Goal: Use online tool/utility: Utilize a website feature to perform a specific function

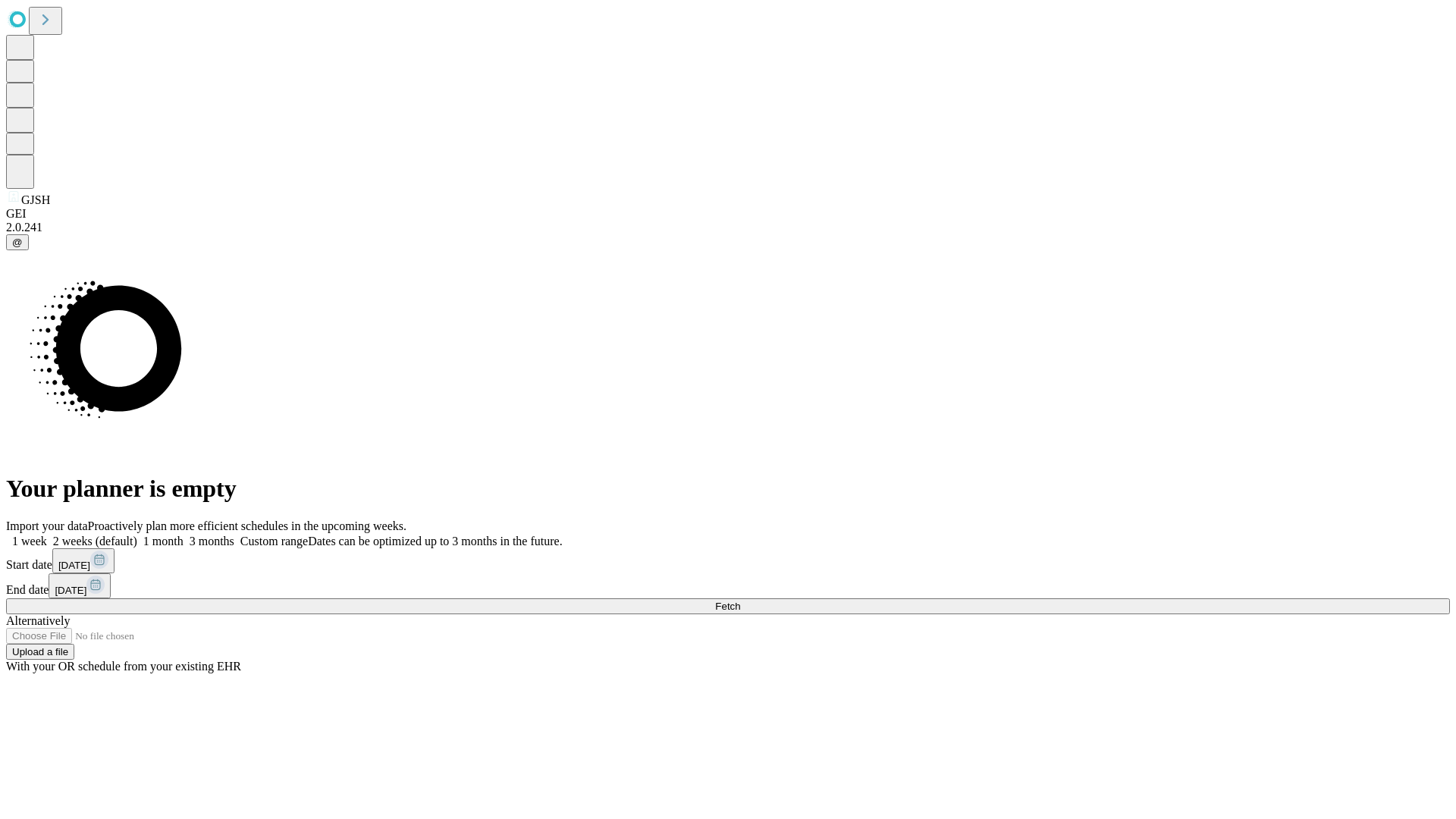
click at [47, 534] on label "1 week" at bounding box center [26, 541] width 41 height 13
click at [740, 601] on span "Fetch" at bounding box center [727, 606] width 25 height 11
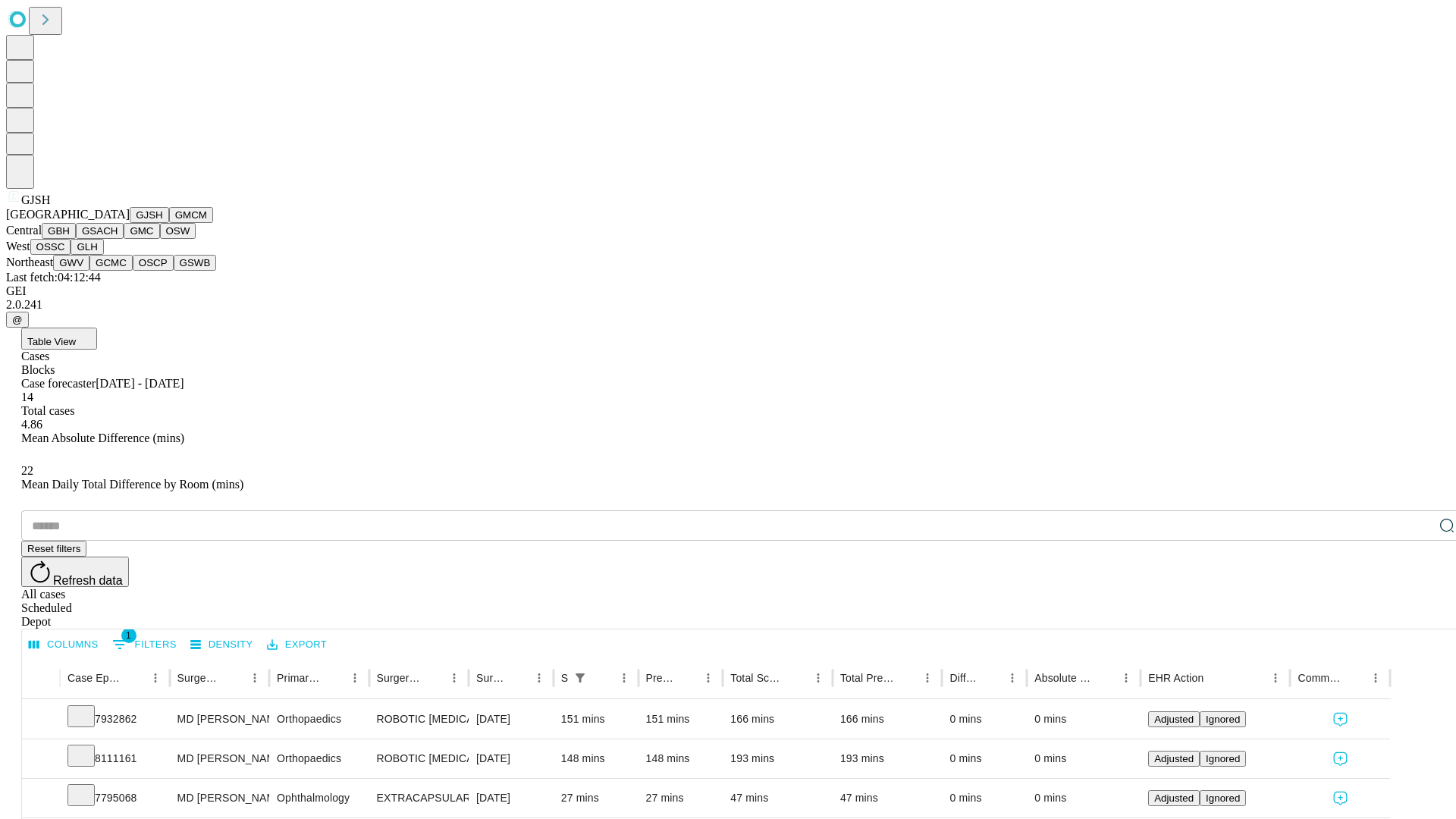
click at [169, 223] on button "GMCM" at bounding box center [191, 214] width 44 height 16
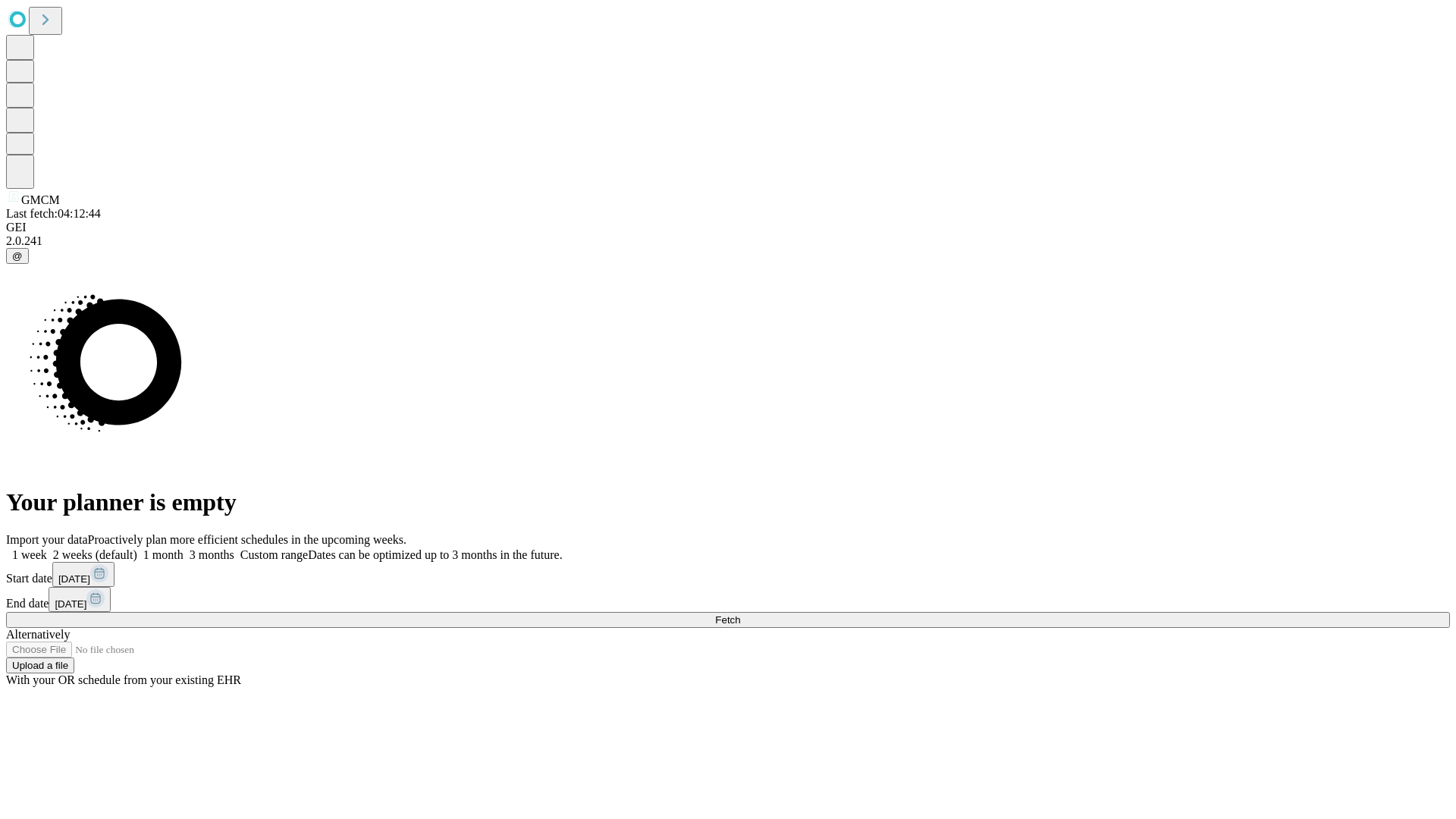
click at [47, 548] on label "1 week" at bounding box center [26, 555] width 41 height 13
click at [740, 614] on span "Fetch" at bounding box center [727, 620] width 25 height 11
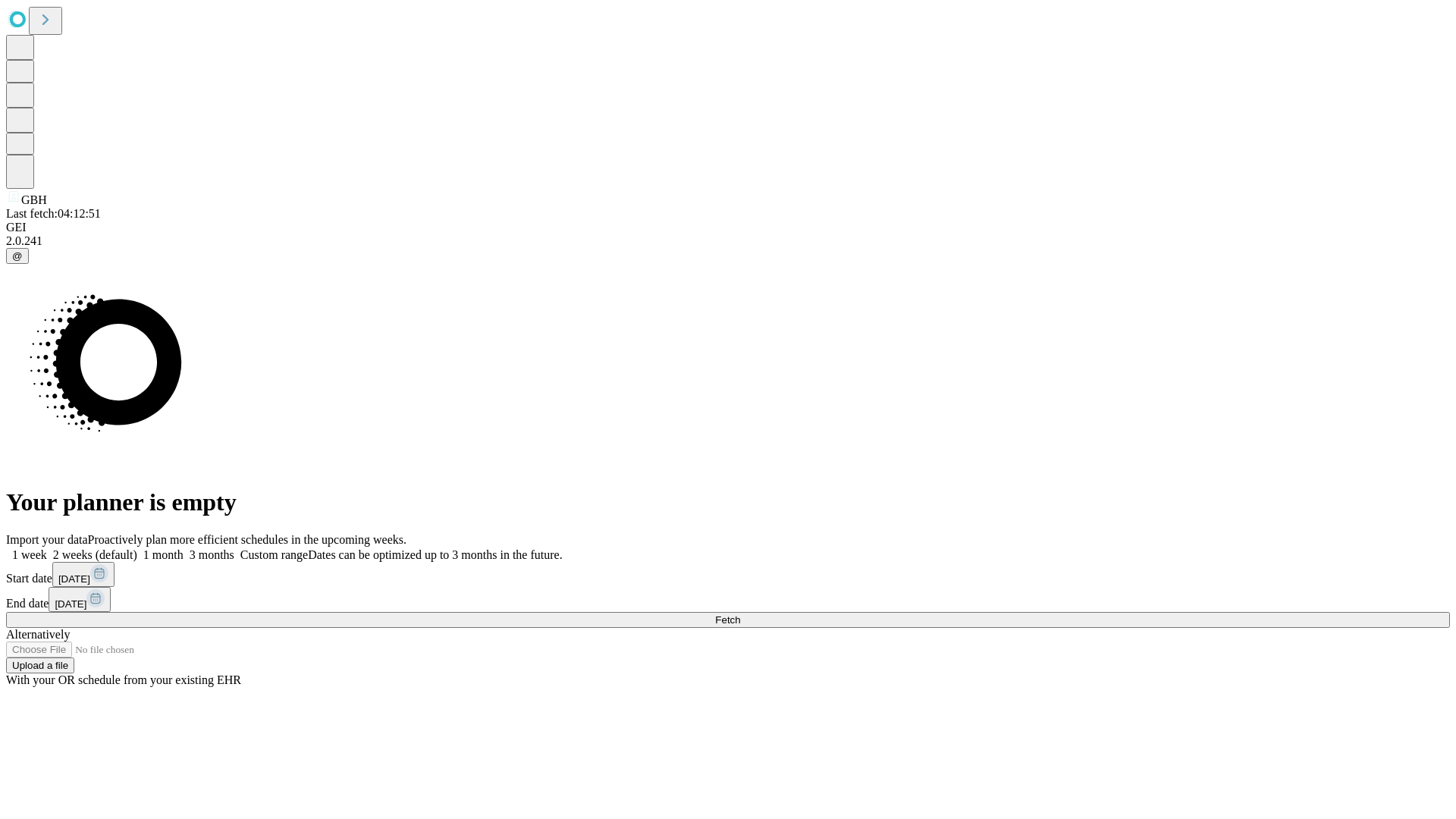
click at [47, 548] on label "1 week" at bounding box center [26, 555] width 41 height 13
click at [740, 614] on span "Fetch" at bounding box center [727, 620] width 25 height 11
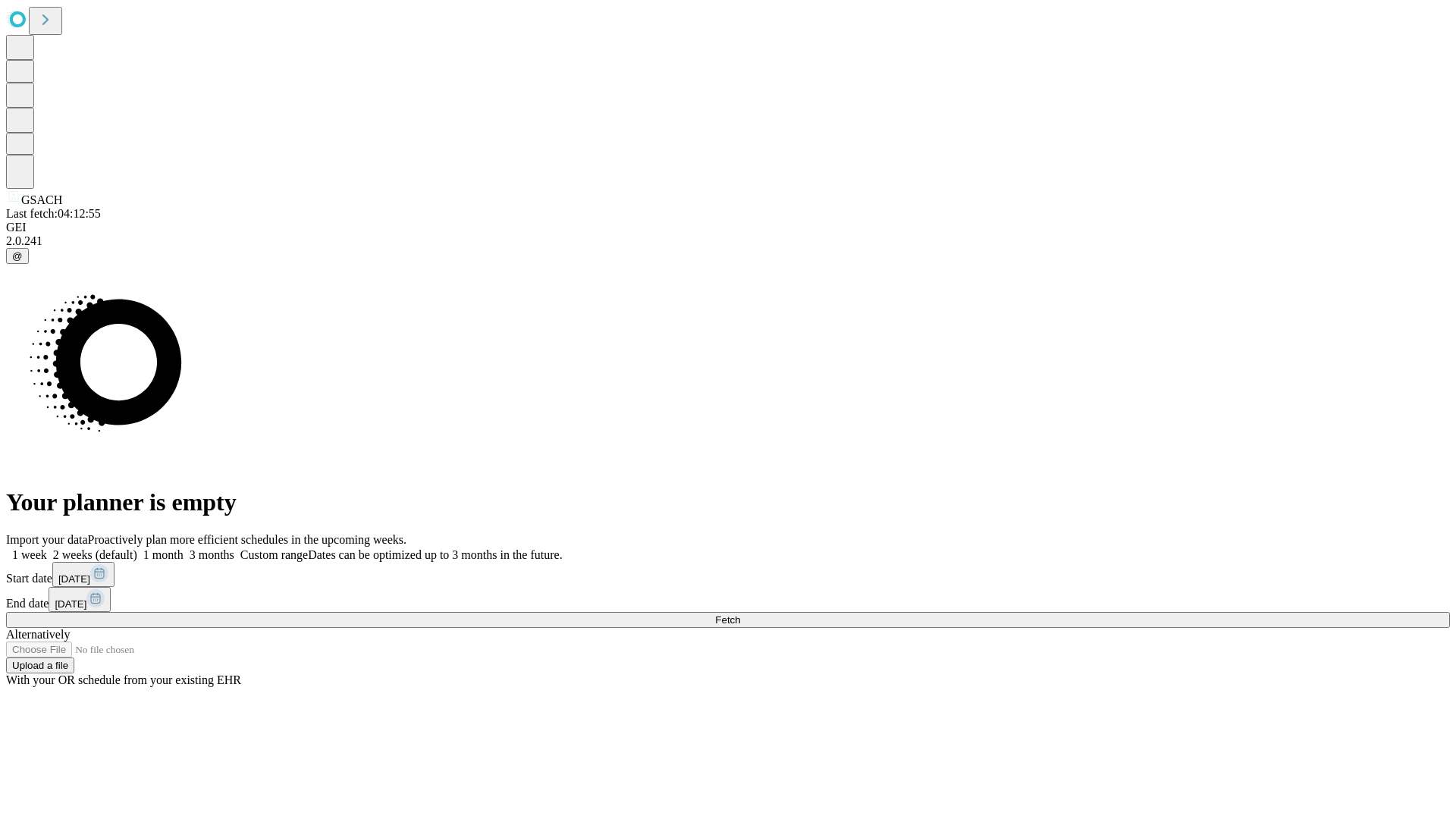
click at [47, 548] on label "1 week" at bounding box center [26, 555] width 41 height 13
click at [740, 614] on span "Fetch" at bounding box center [727, 620] width 25 height 11
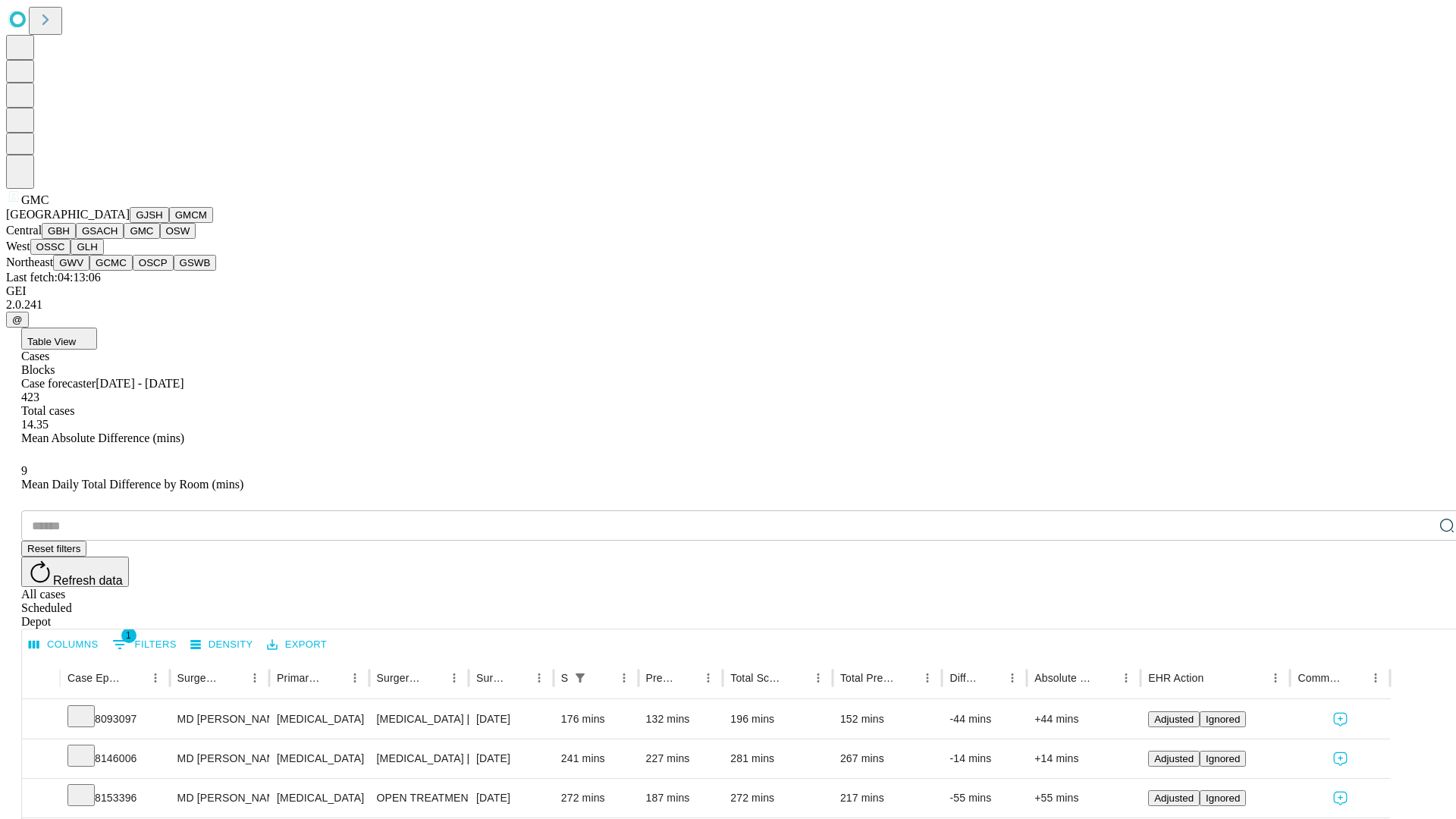
click at [160, 239] on button "OSW" at bounding box center [178, 231] width 36 height 16
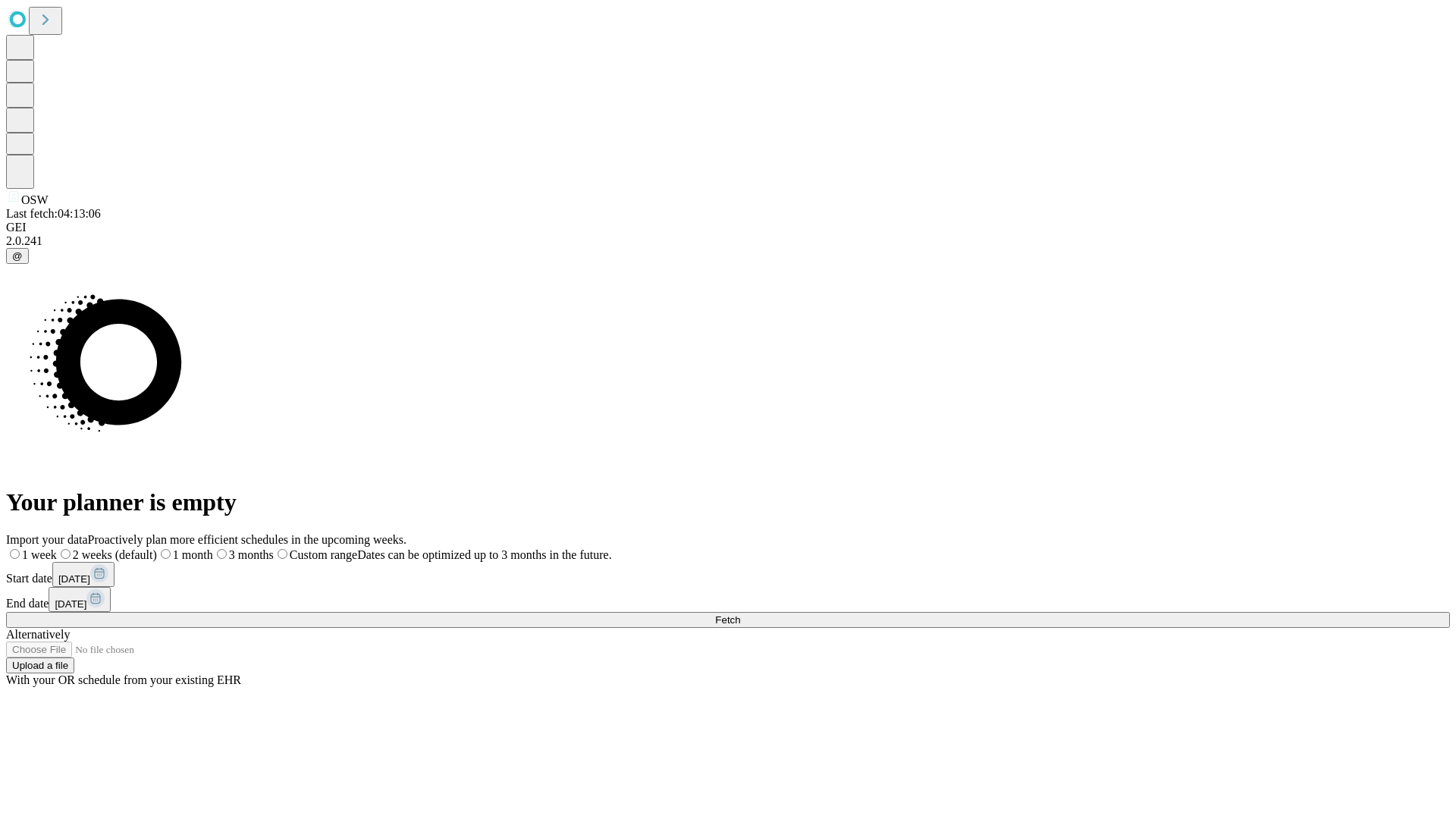
click at [57, 548] on label "1 week" at bounding box center [31, 555] width 51 height 13
click at [740, 614] on span "Fetch" at bounding box center [727, 620] width 25 height 11
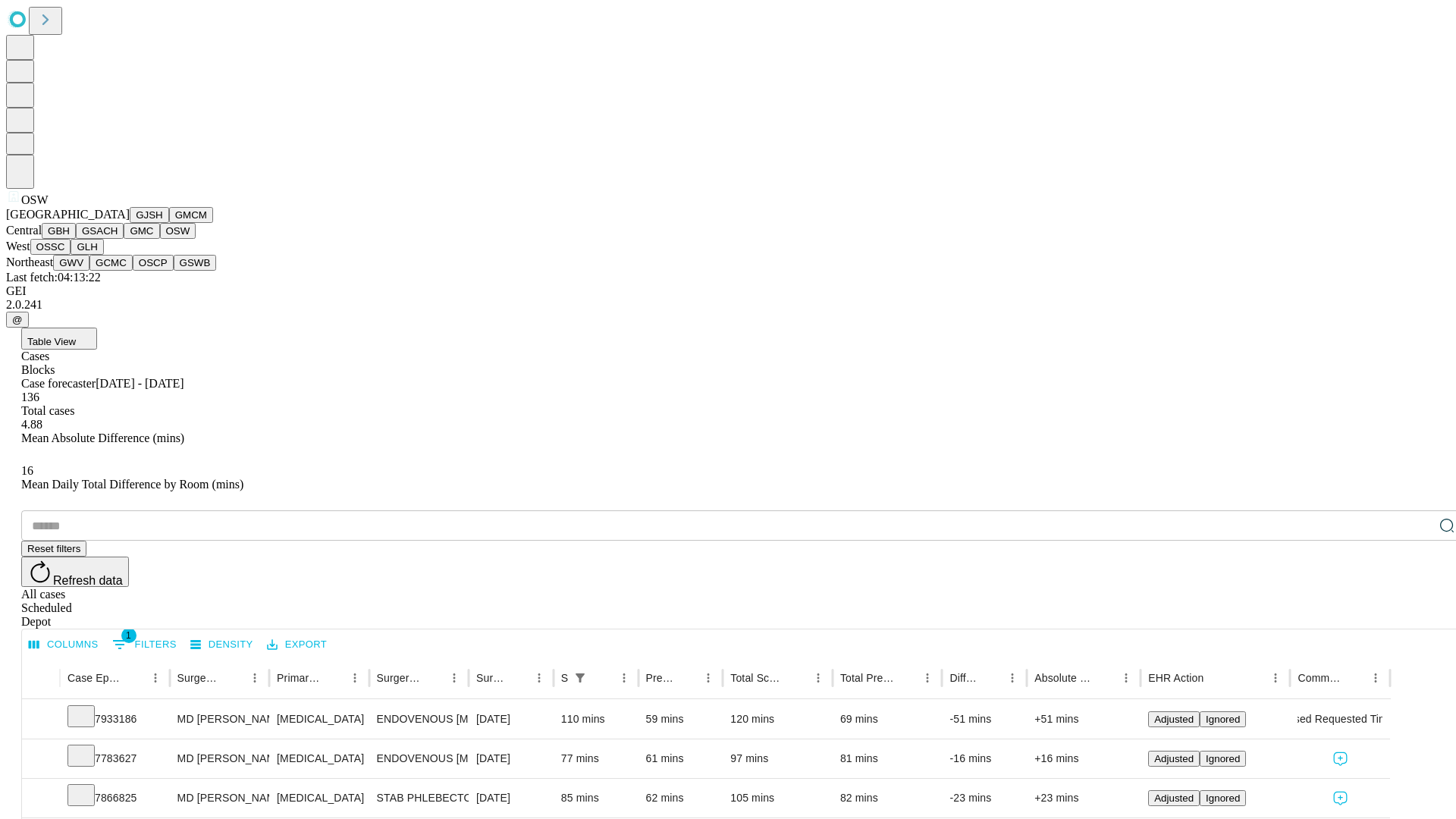
click at [71, 254] on button "OSSC" at bounding box center [51, 246] width 41 height 16
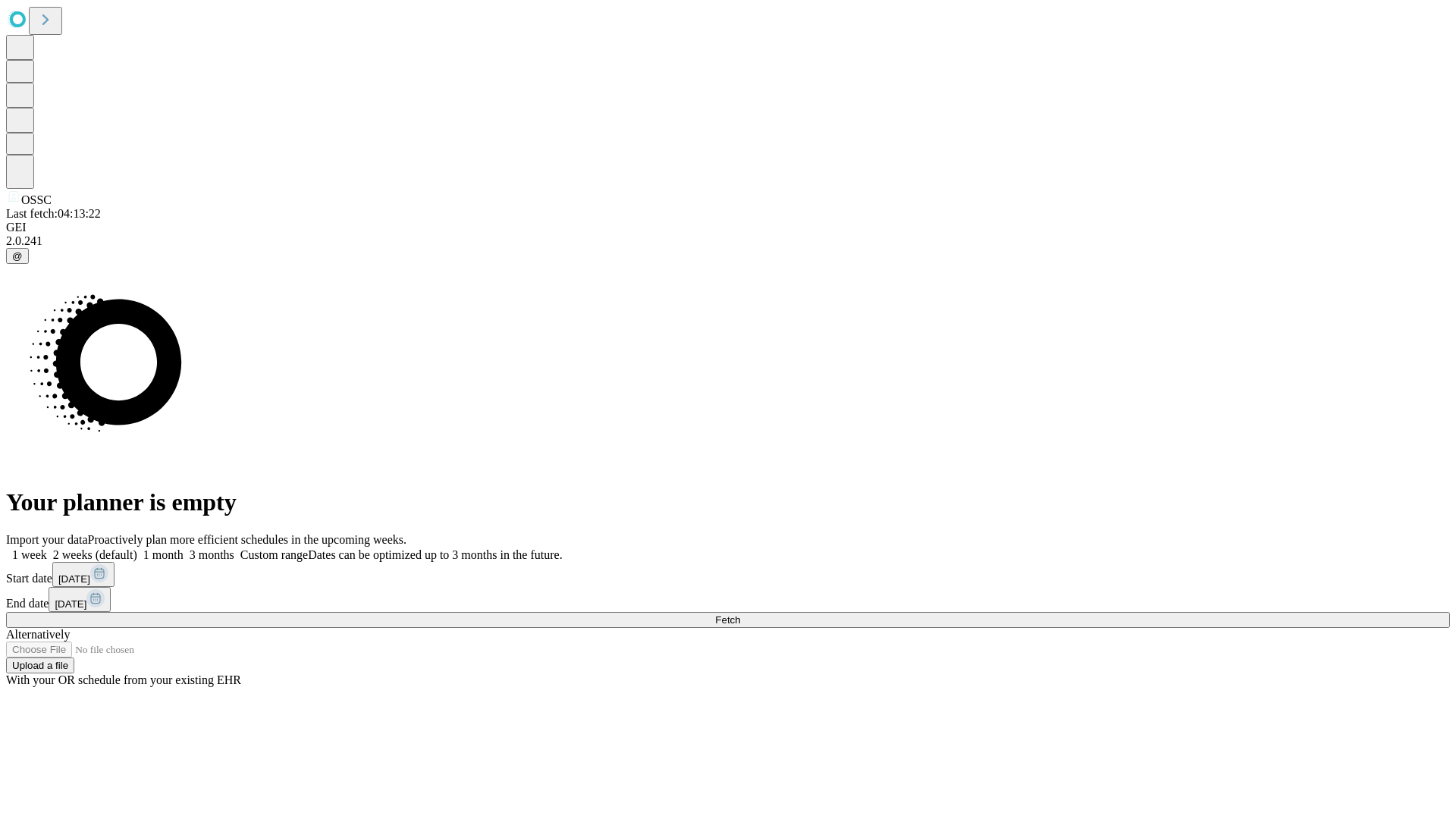
click at [47, 548] on label "1 week" at bounding box center [26, 555] width 41 height 13
click at [740, 614] on span "Fetch" at bounding box center [727, 620] width 25 height 11
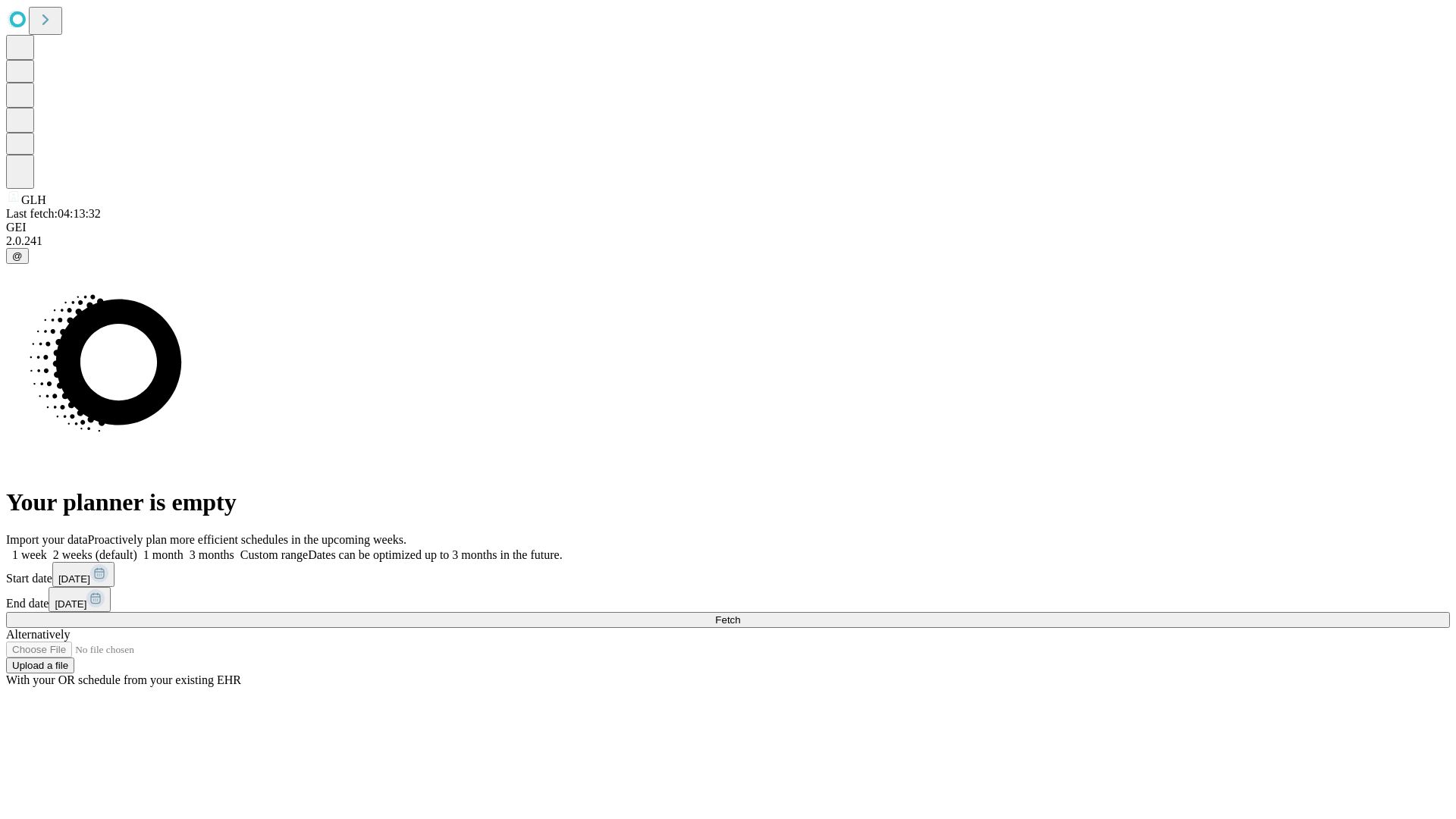
click at [47, 548] on label "1 week" at bounding box center [26, 555] width 41 height 13
click at [740, 614] on span "Fetch" at bounding box center [727, 620] width 25 height 11
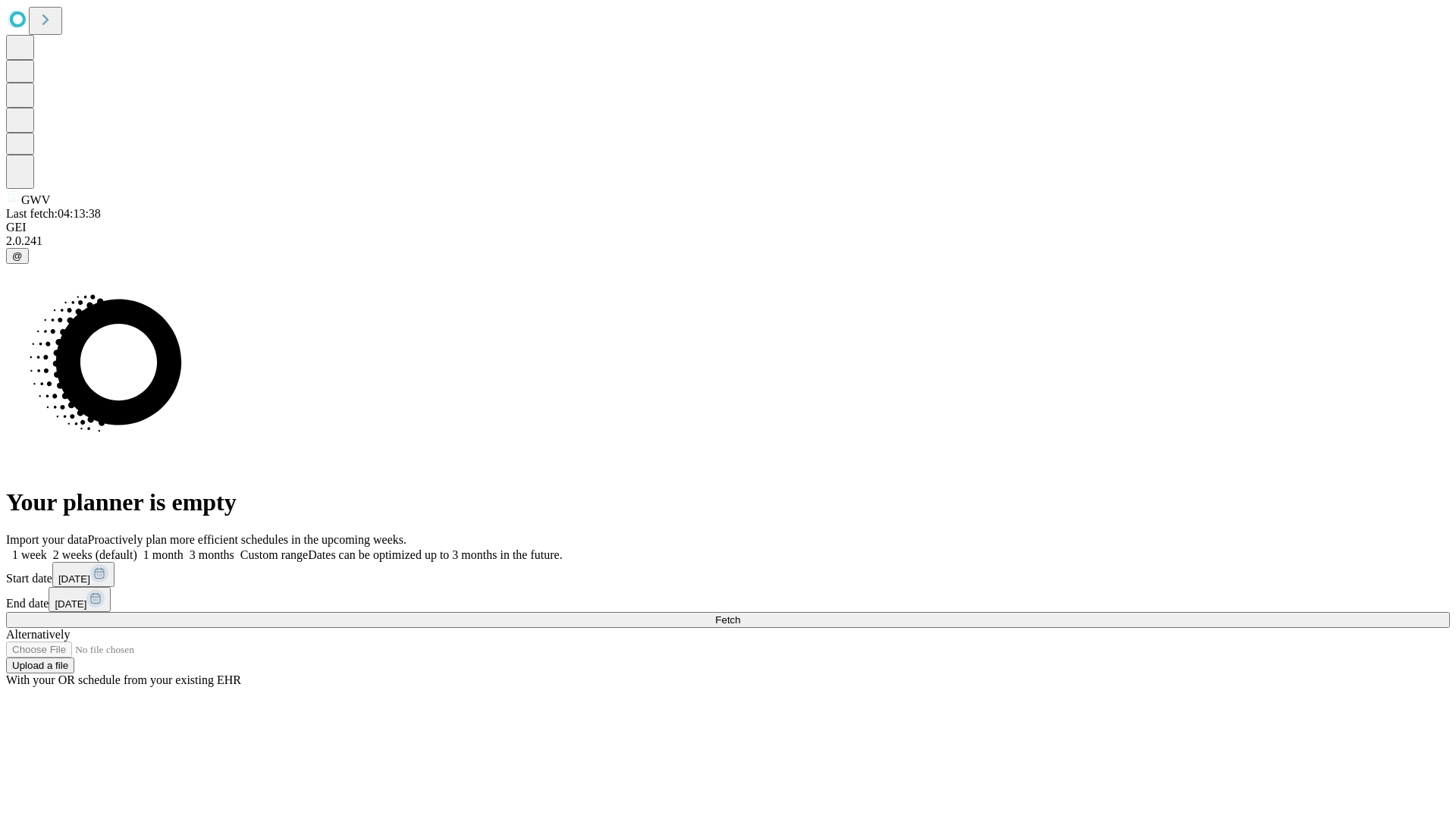
click at [47, 548] on label "1 week" at bounding box center [26, 555] width 41 height 13
click at [740, 614] on span "Fetch" at bounding box center [727, 620] width 25 height 11
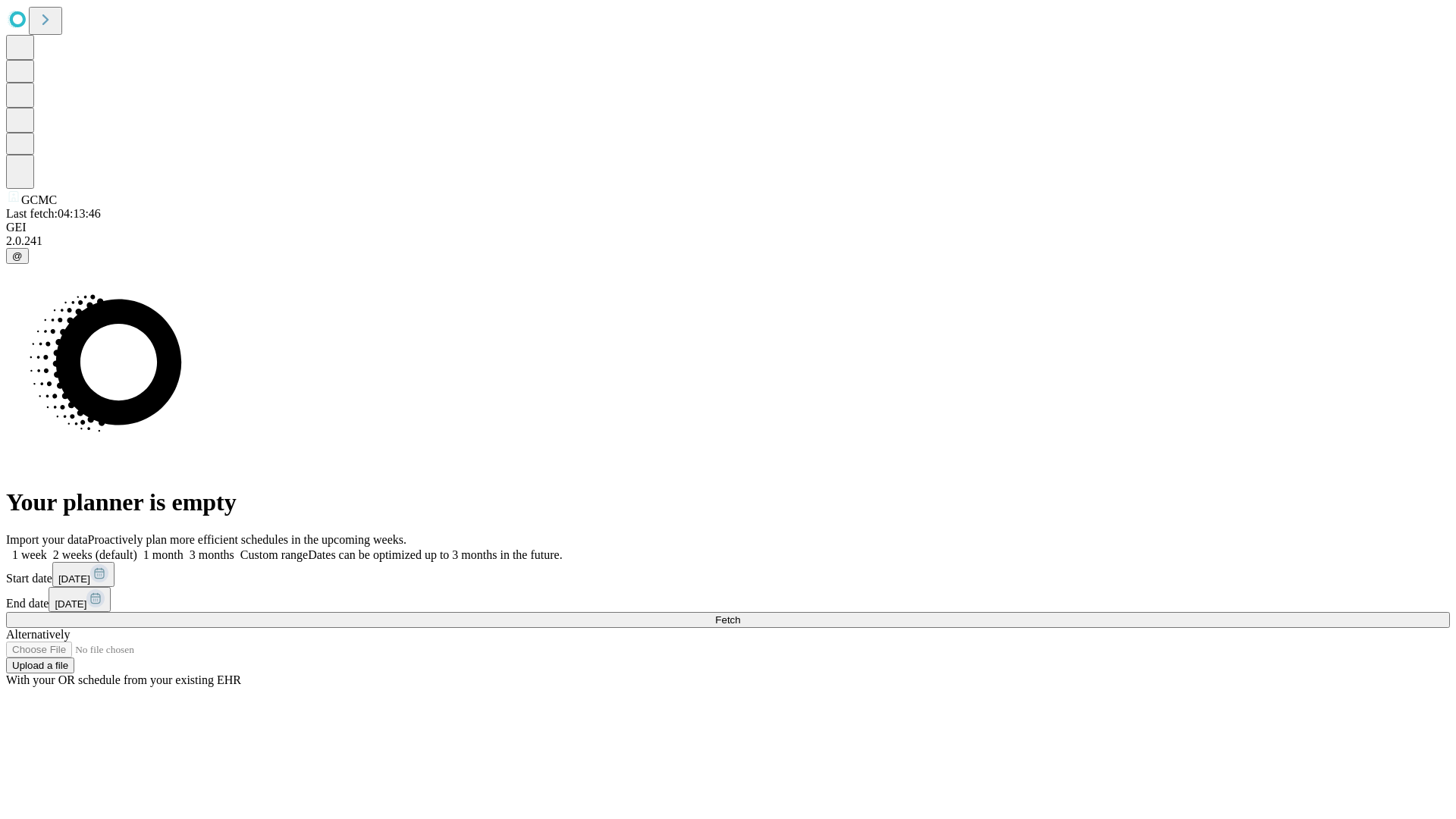
click at [47, 548] on label "1 week" at bounding box center [26, 555] width 41 height 13
click at [740, 614] on span "Fetch" at bounding box center [727, 620] width 25 height 11
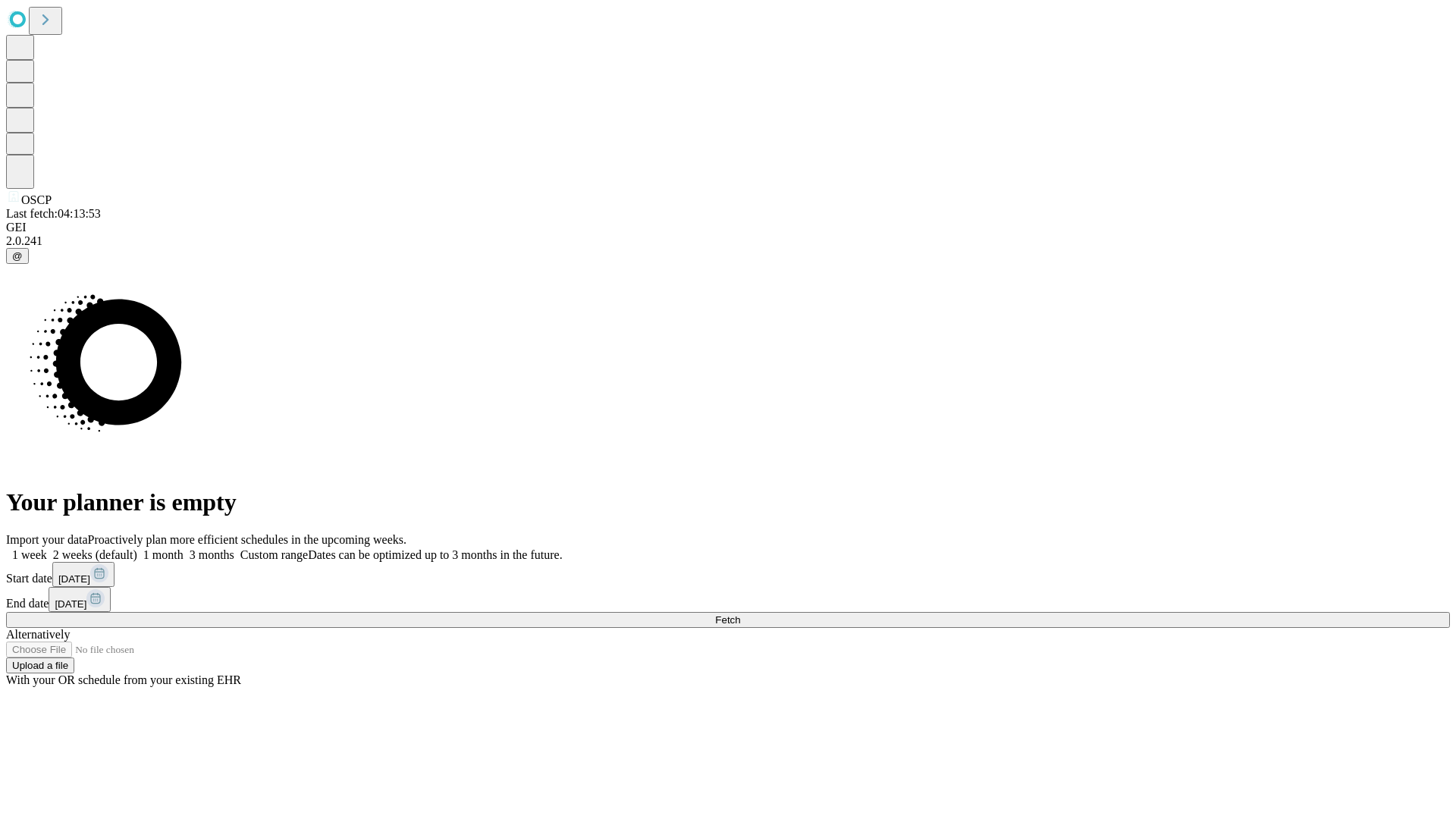
click at [47, 548] on label "1 week" at bounding box center [26, 555] width 41 height 13
click at [740, 614] on span "Fetch" at bounding box center [727, 620] width 25 height 11
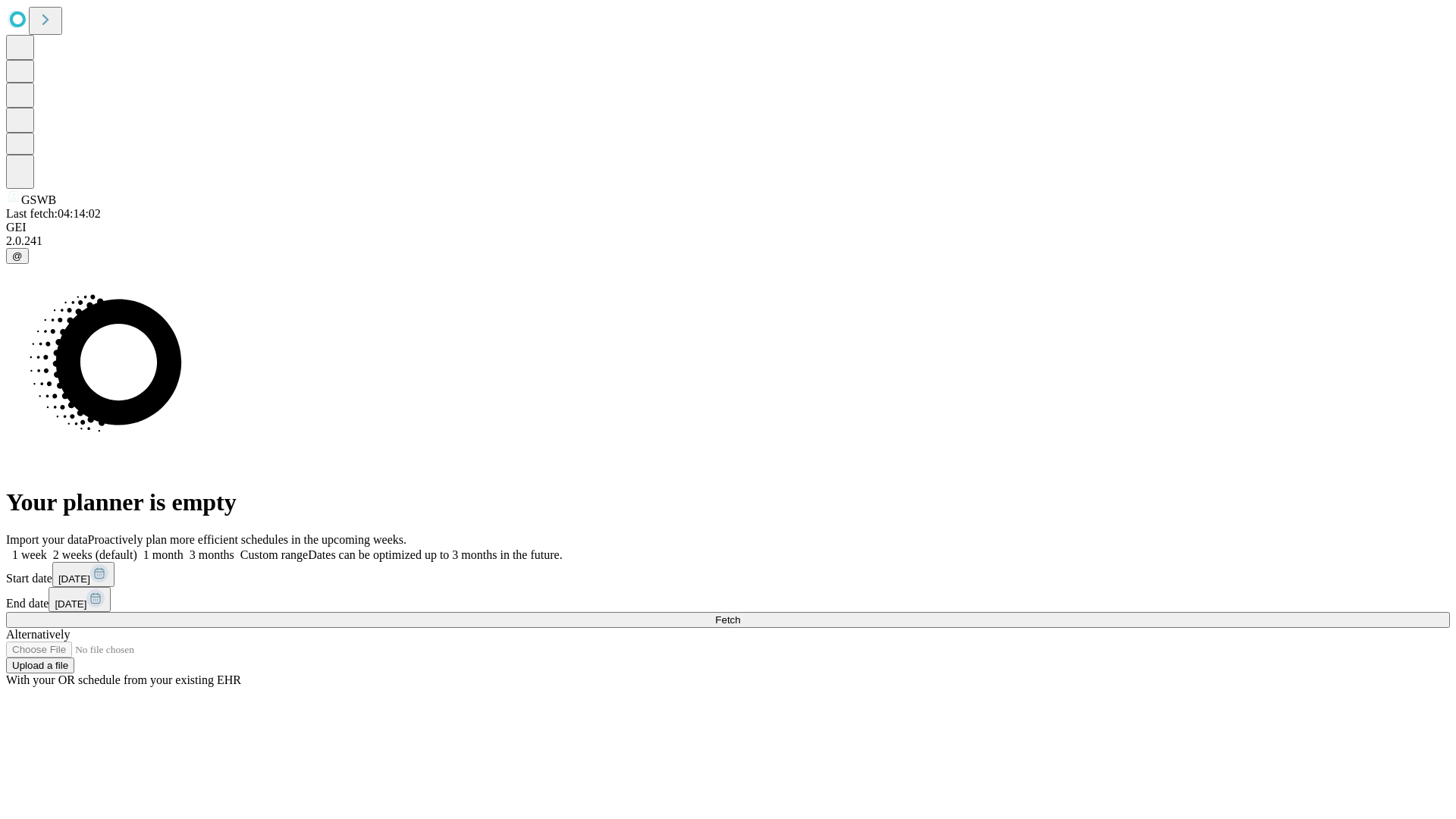
click at [47, 548] on label "1 week" at bounding box center [26, 555] width 41 height 13
click at [740, 614] on span "Fetch" at bounding box center [727, 620] width 25 height 11
